Goal: Navigation & Orientation: Find specific page/section

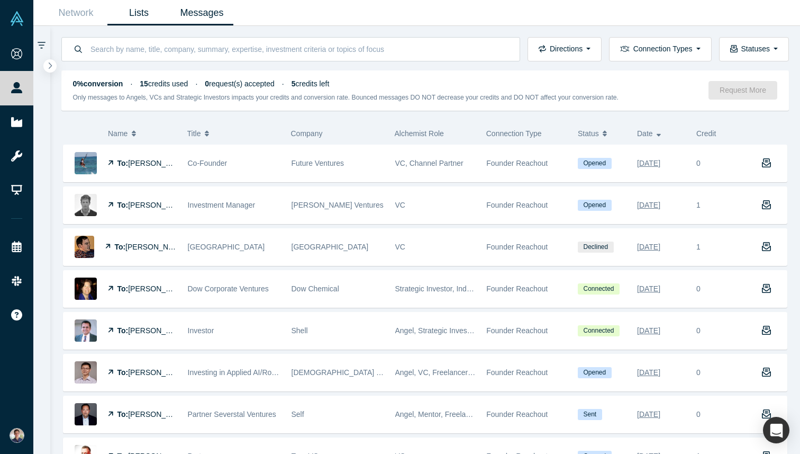
click at [147, 10] on link "Lists" at bounding box center [138, 13] width 63 height 25
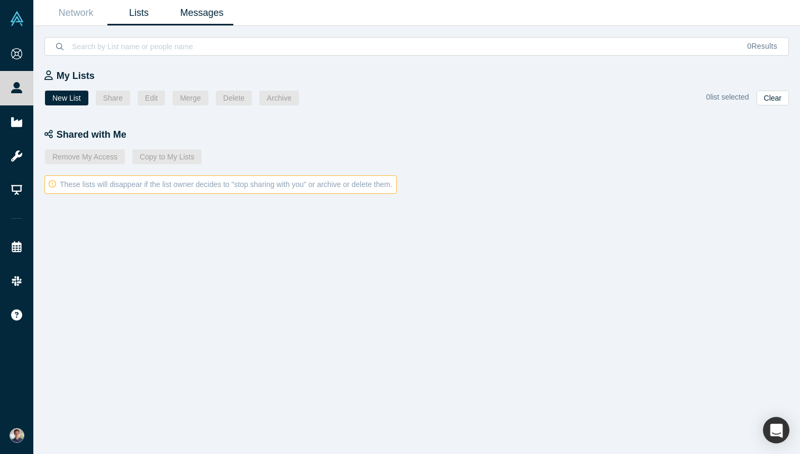
click at [199, 11] on link "Messages" at bounding box center [201, 13] width 63 height 25
